Goal: Find specific page/section: Find specific page/section

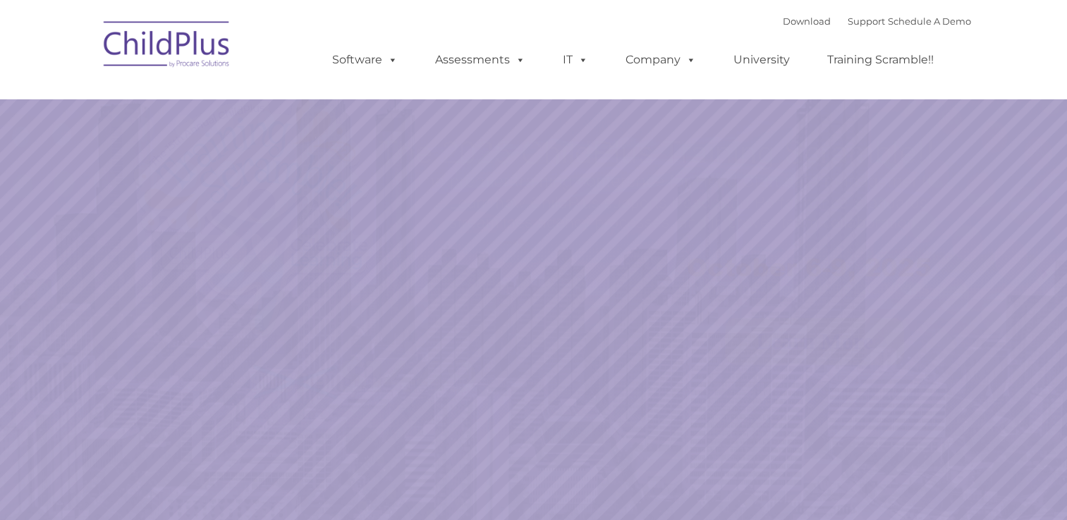
select select "MEDIUM"
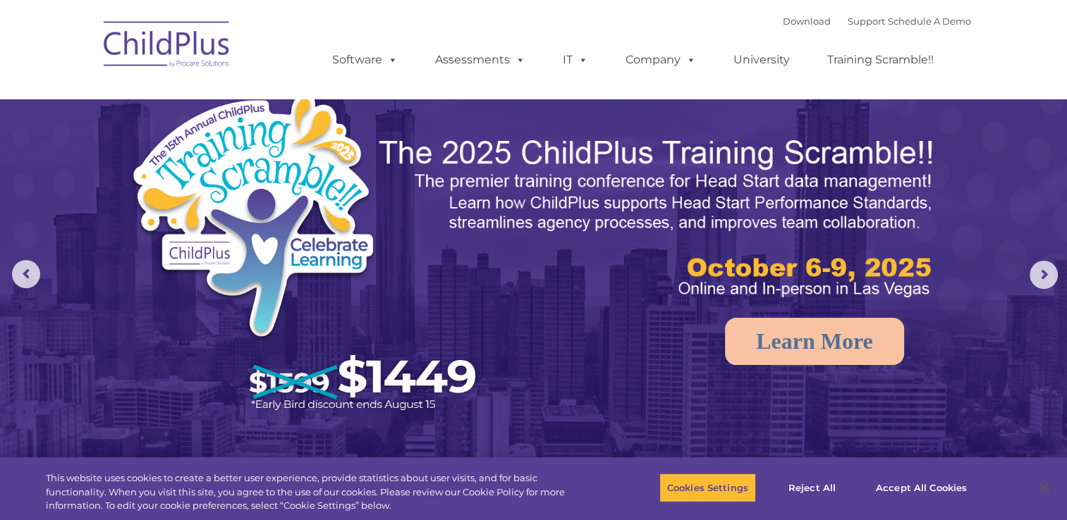
click at [190, 39] on img at bounding box center [167, 46] width 141 height 71
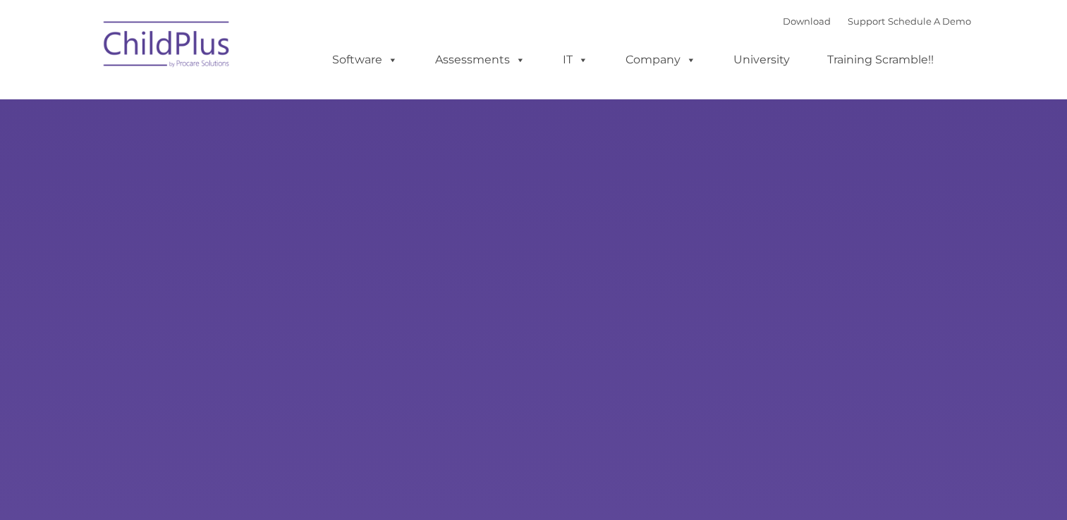
type input ""
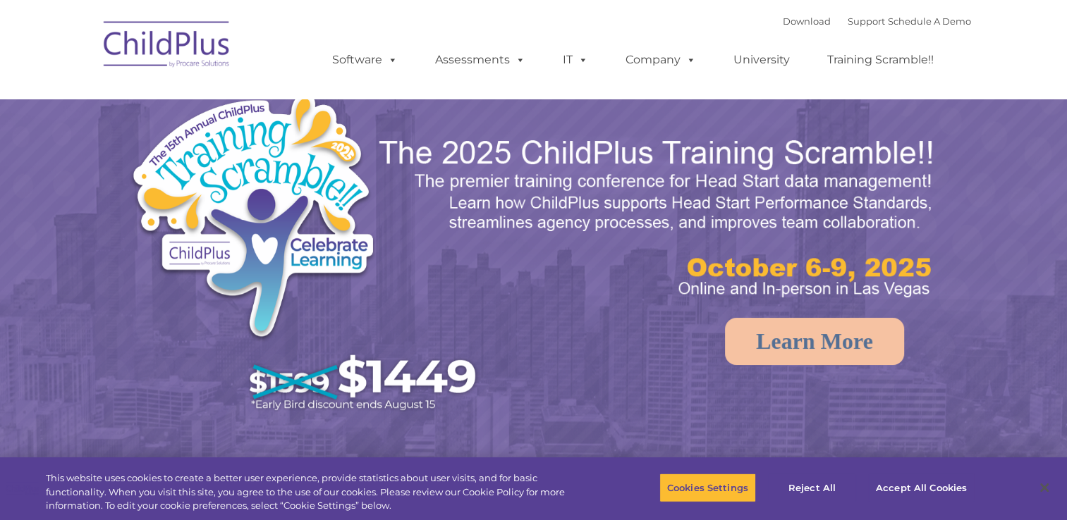
select select "MEDIUM"
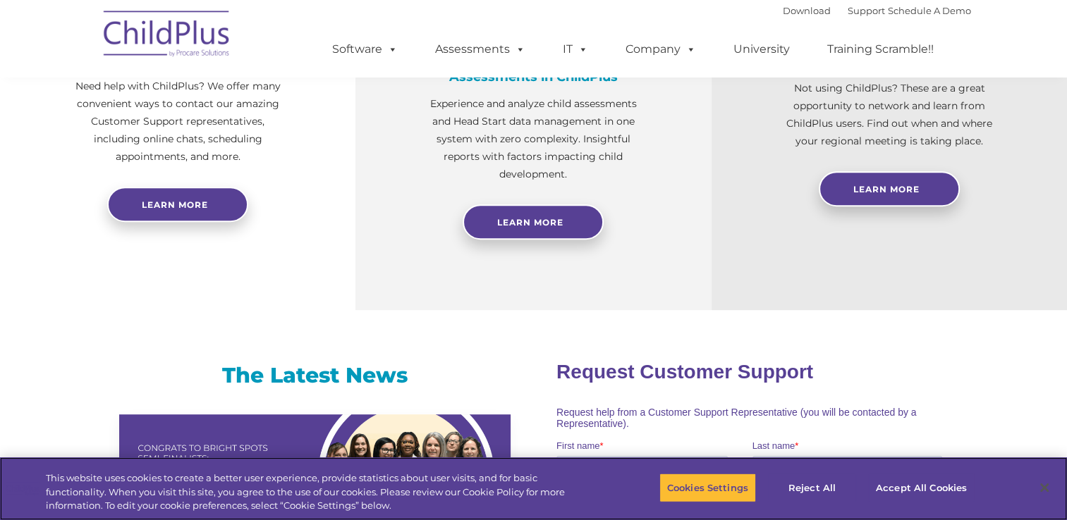
scroll to position [621, 0]
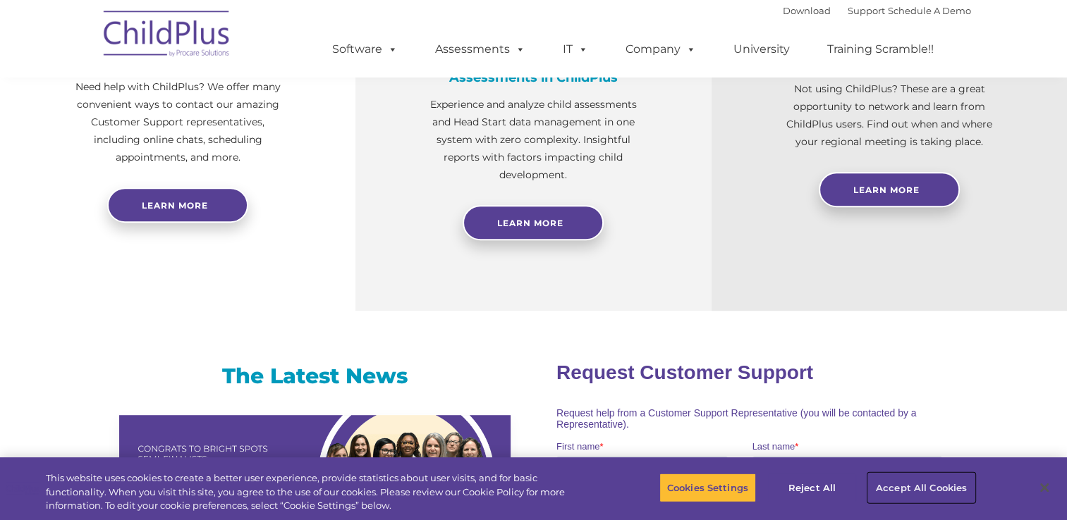
click at [907, 489] on button "Accept All Cookies" at bounding box center [921, 488] width 106 height 30
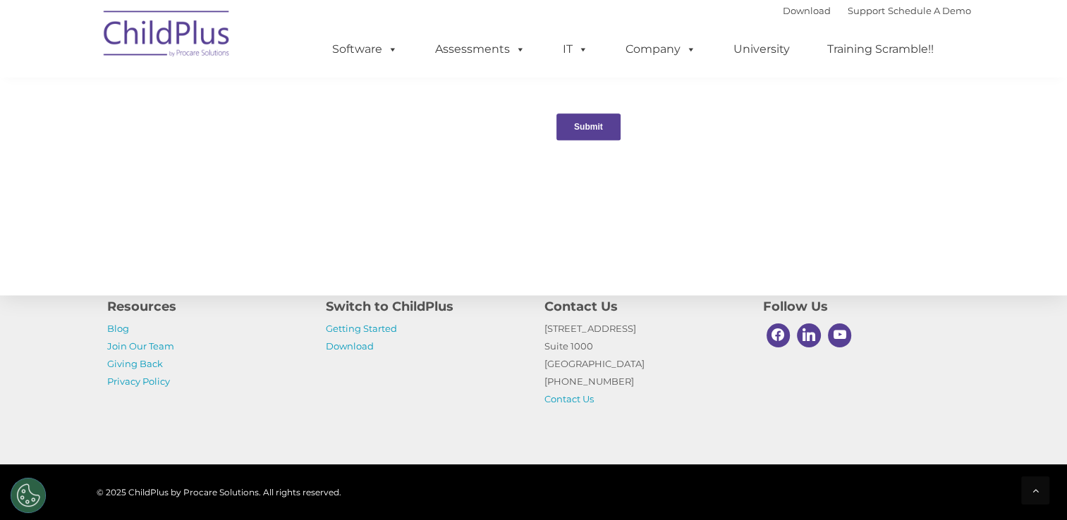
scroll to position [1556, 0]
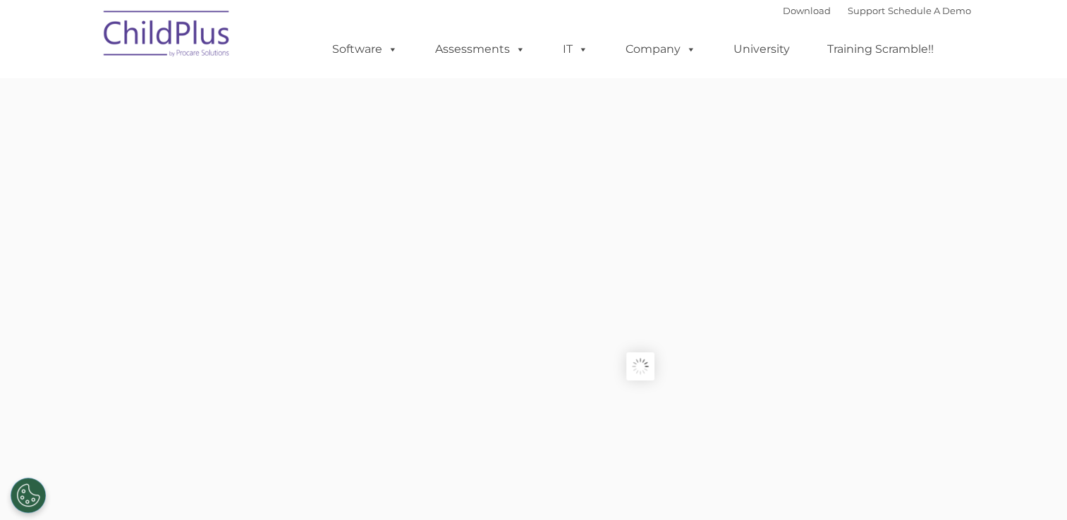
type input ""
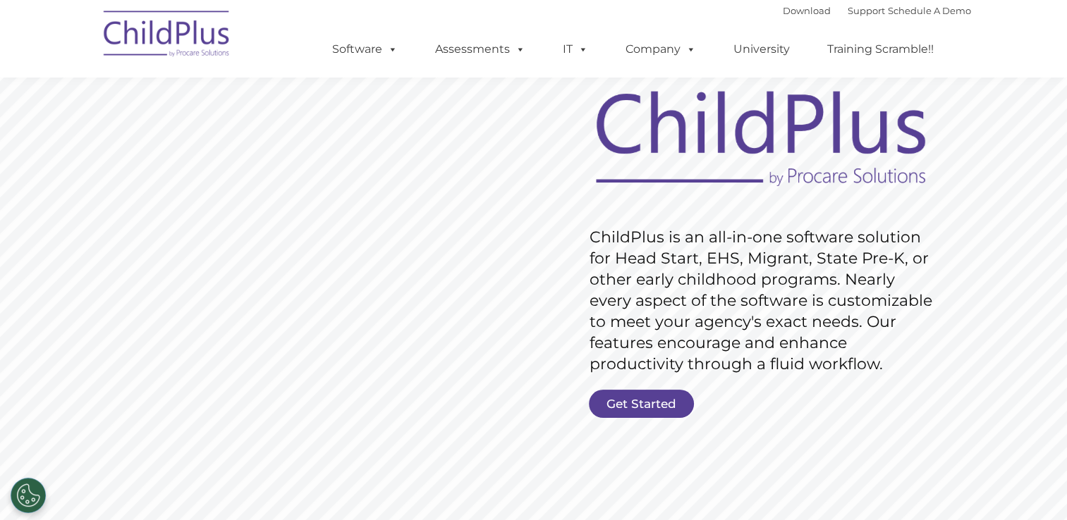
scroll to position [85, 0]
